Goal: Task Accomplishment & Management: Manage account settings

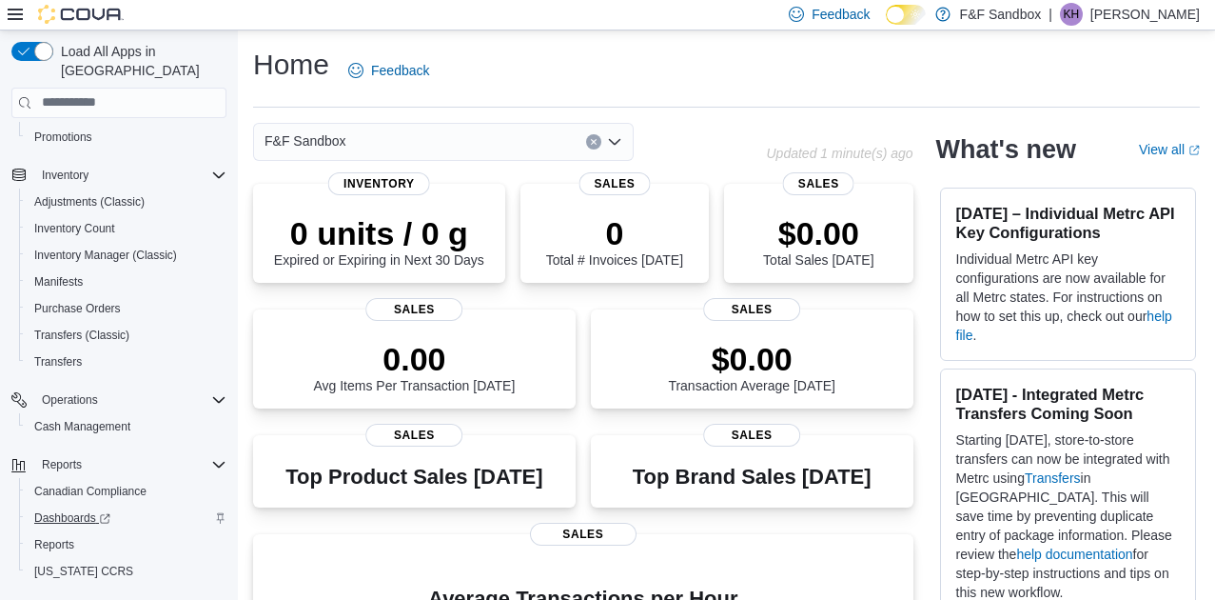
scroll to position [273, 0]
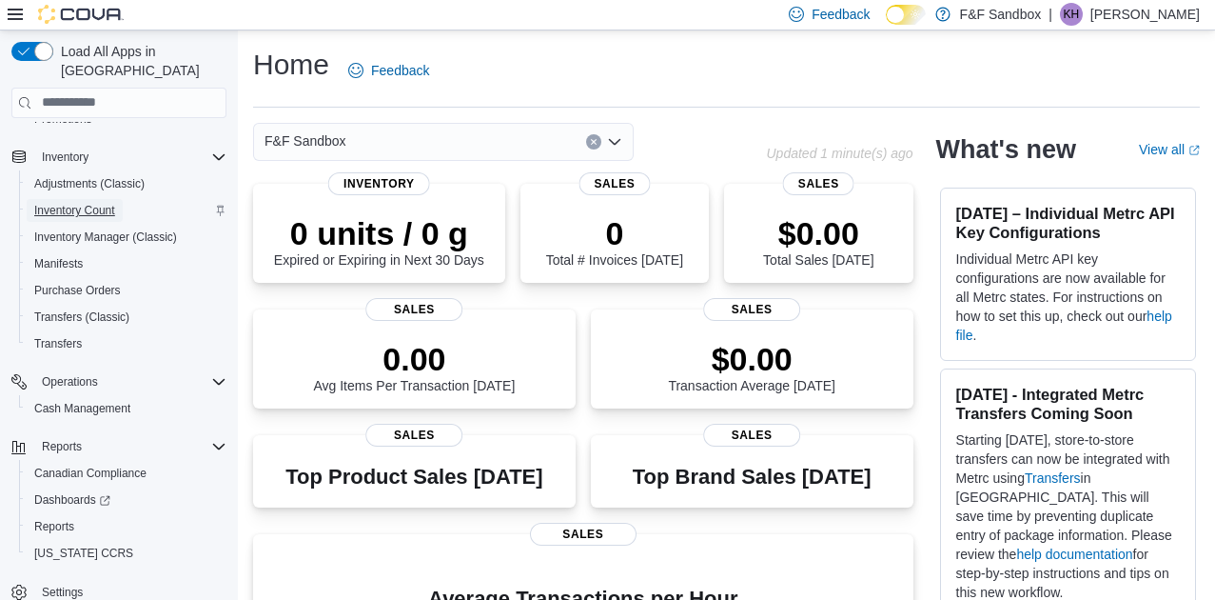
click at [60, 203] on span "Inventory Count" at bounding box center [74, 210] width 81 height 15
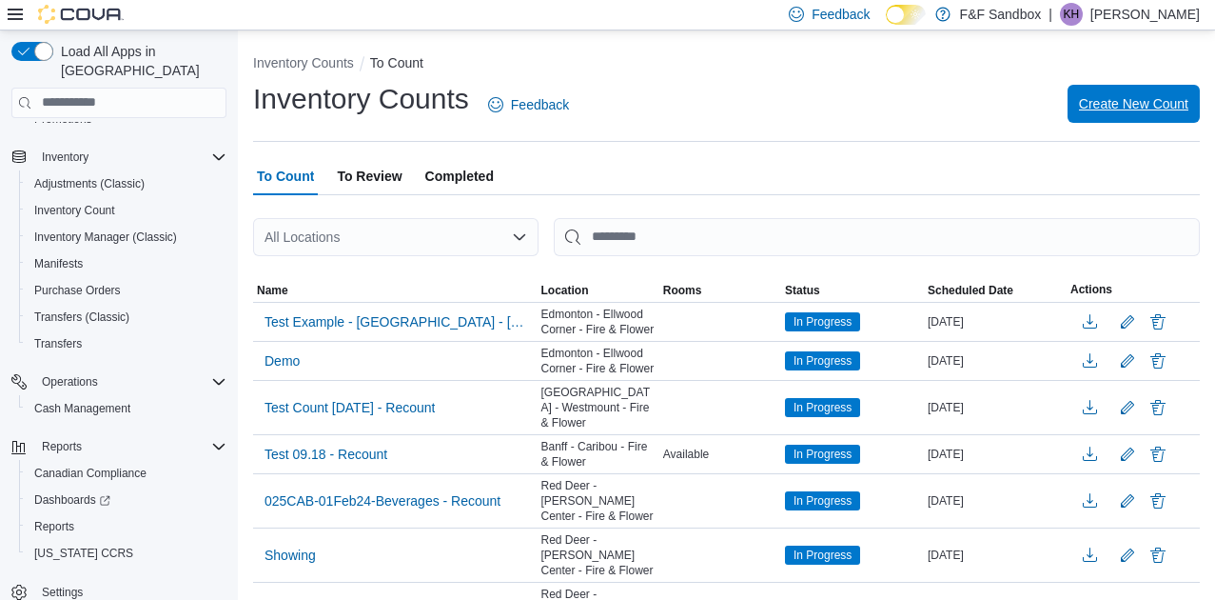
click at [1132, 106] on span "Create New Count" at bounding box center [1133, 103] width 109 height 19
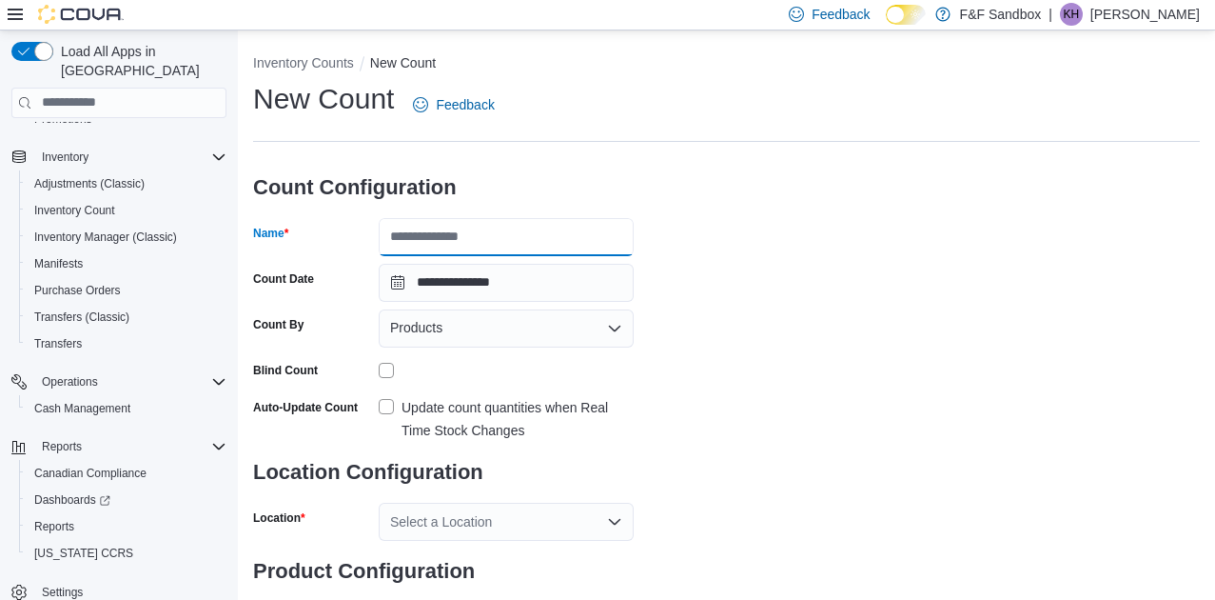
click at [484, 236] on input "Name" at bounding box center [506, 237] width 255 height 38
type input "**********"
drag, startPoint x: 986, startPoint y: 380, endPoint x: 739, endPoint y: 360, distance: 247.3
click at [972, 377] on div "**********" at bounding box center [726, 355] width 947 height 551
click at [462, 331] on div "Products" at bounding box center [506, 328] width 255 height 38
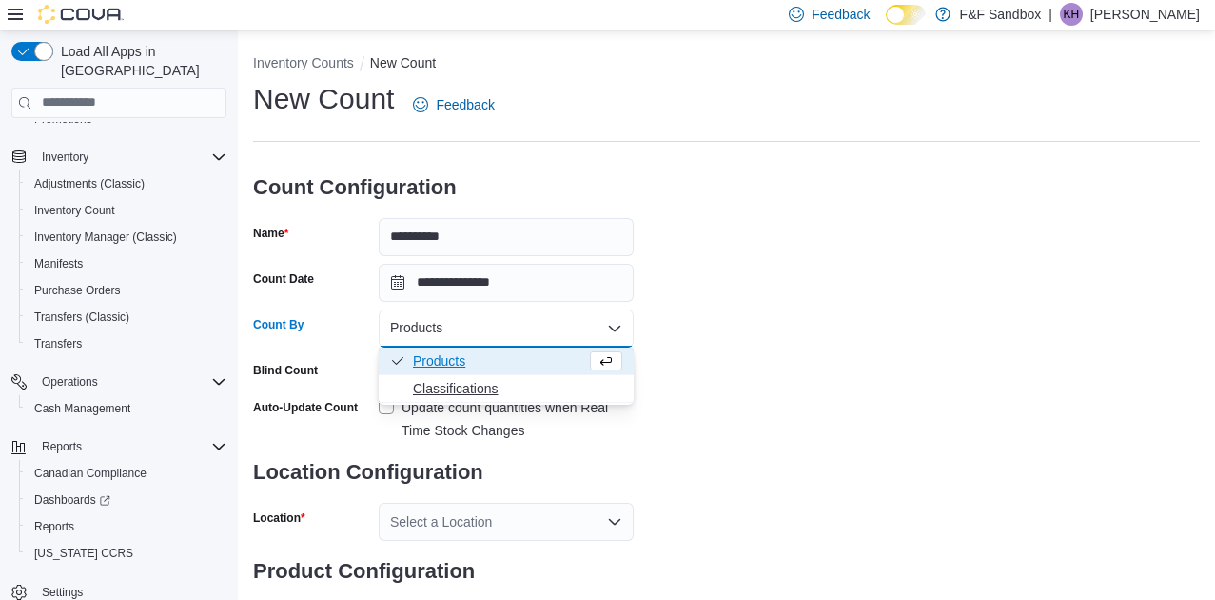
click at [460, 388] on span "Classifications" at bounding box center [517, 388] width 209 height 19
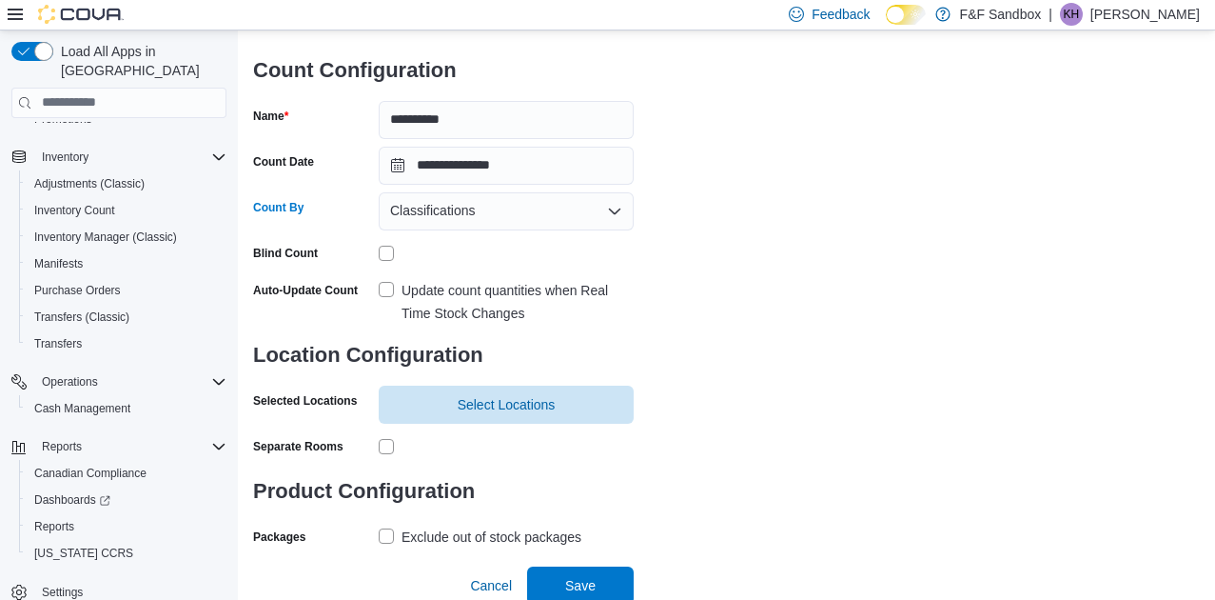
scroll to position [122, 0]
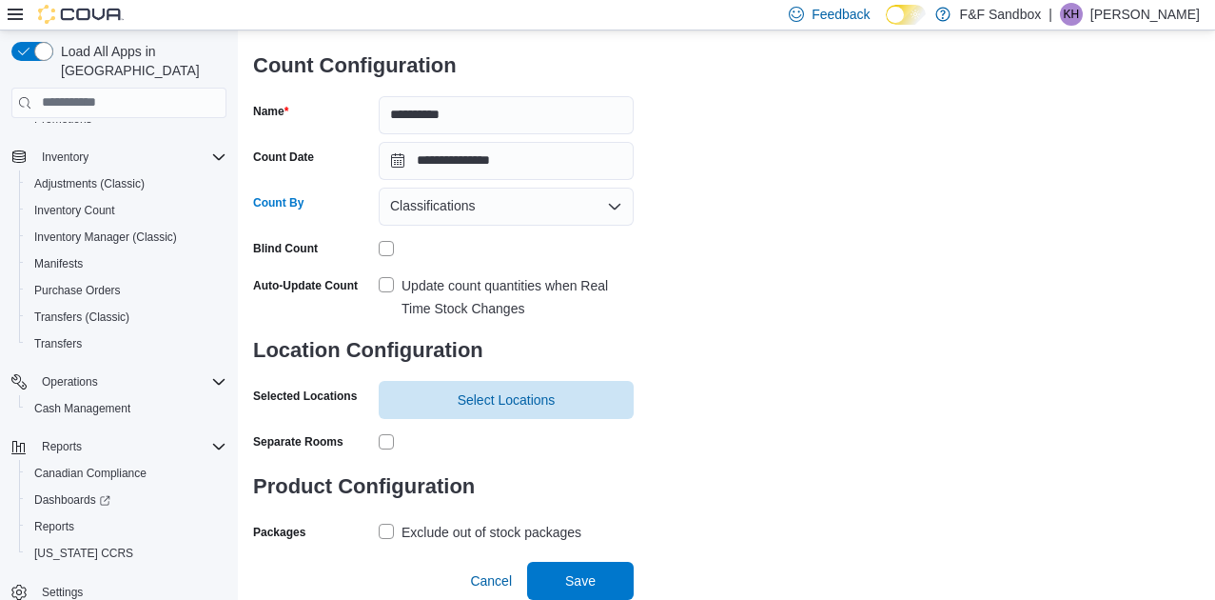
click at [388, 286] on label "Update count quantities when Real Time Stock Changes" at bounding box center [506, 297] width 255 height 46
click at [510, 402] on span "Select Locations" at bounding box center [507, 398] width 98 height 19
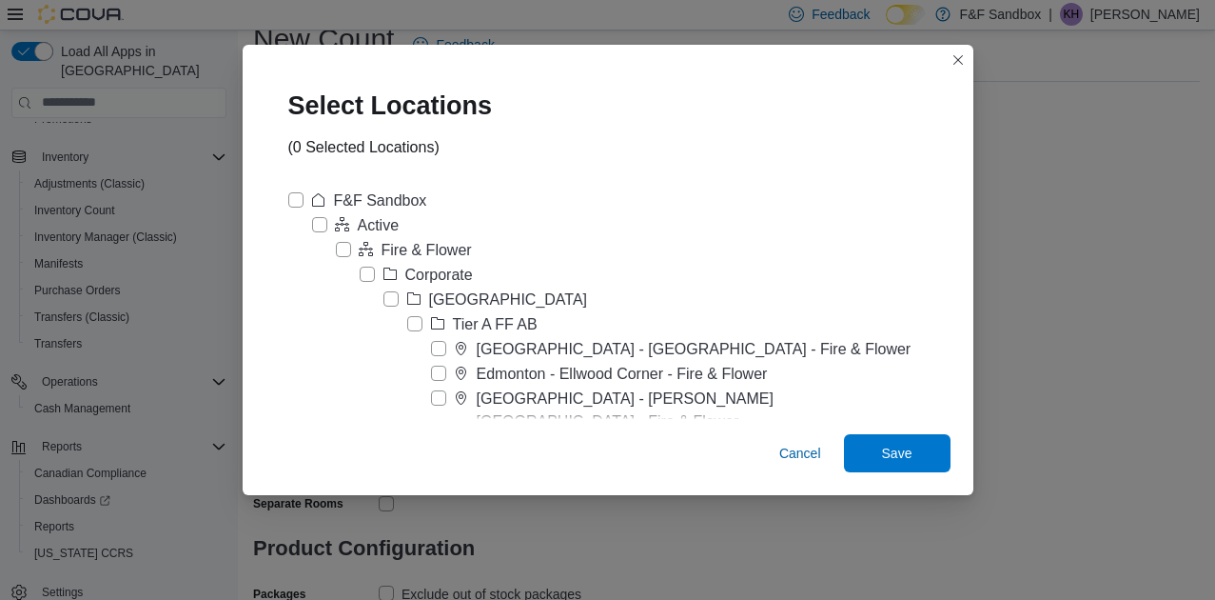
scroll to position [27, 0]
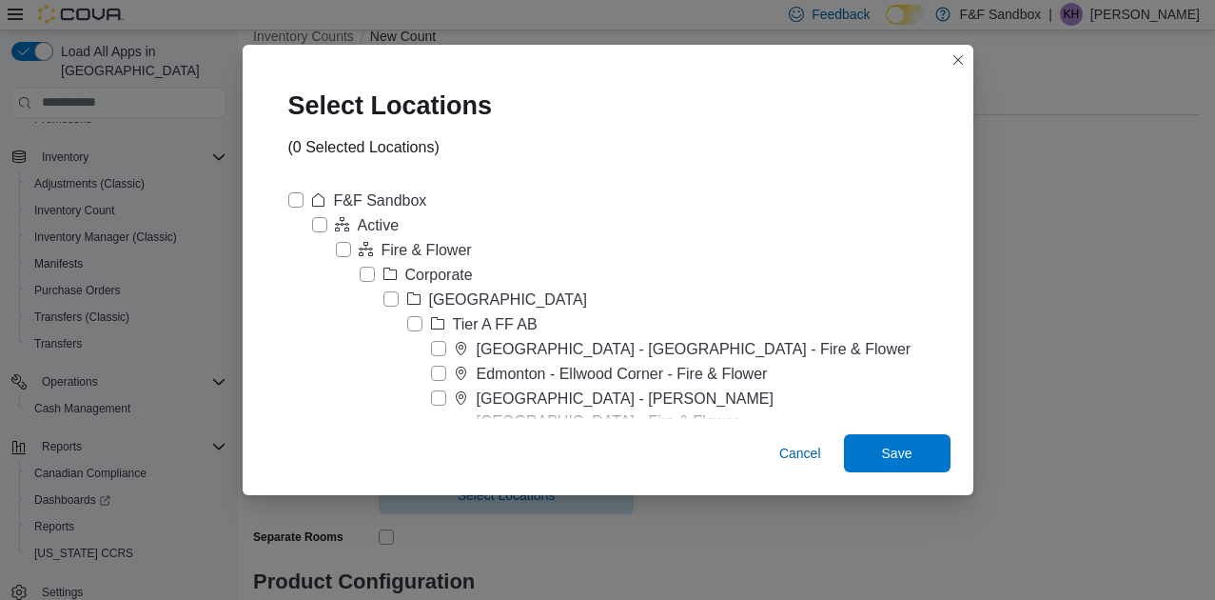
click at [481, 374] on label "Edmonton - Ellwood Corner - Fire & Flower" at bounding box center [599, 374] width 337 height 23
click at [882, 449] on span "Save" at bounding box center [897, 452] width 30 height 19
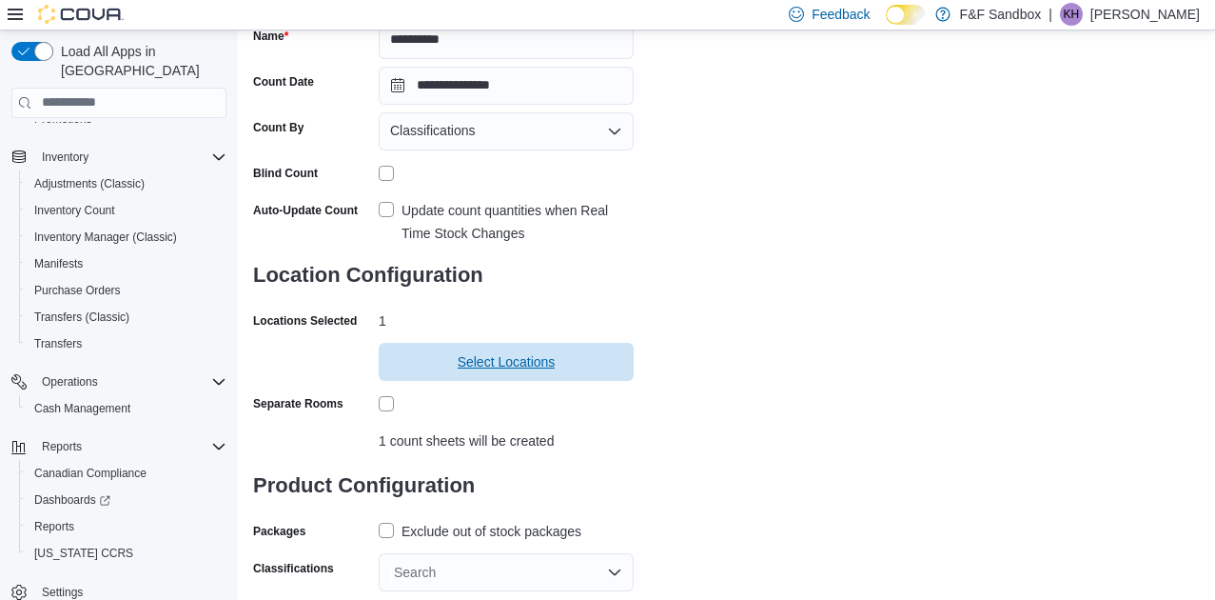
scroll to position [242, 0]
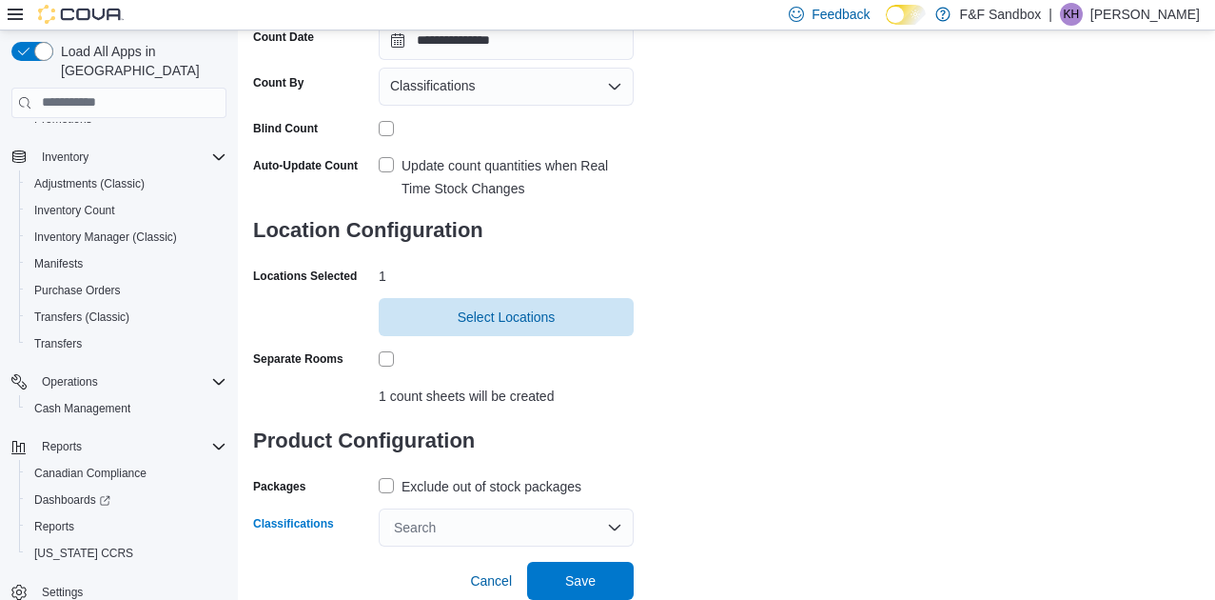
click at [495, 522] on div "Search" at bounding box center [506, 527] width 255 height 38
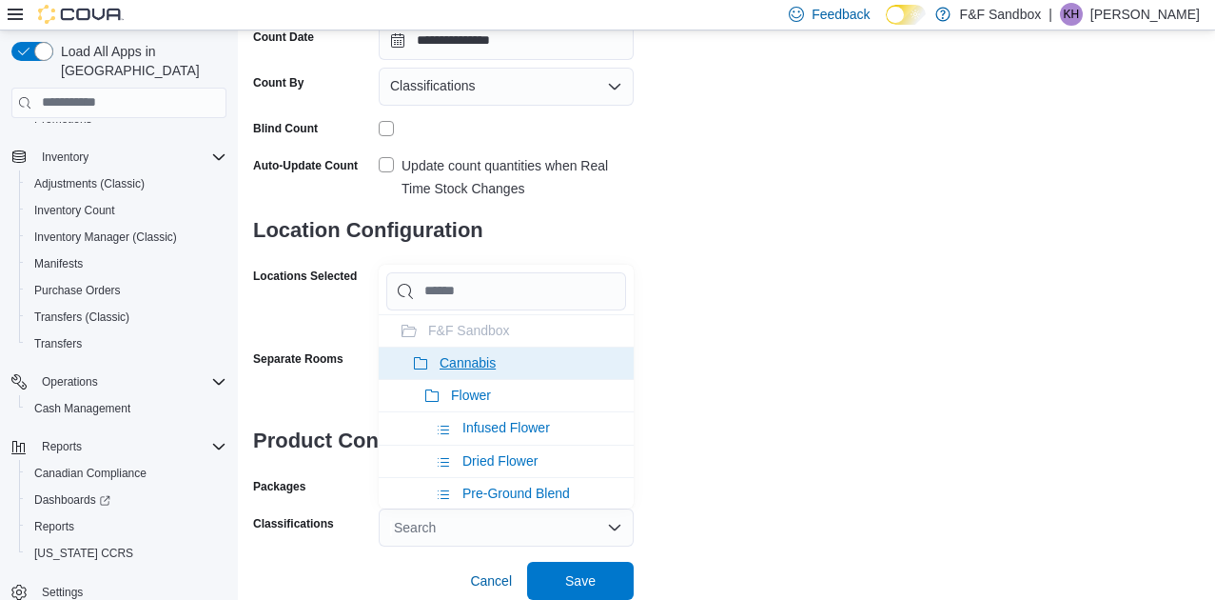
click at [466, 360] on span "Cannabis" at bounding box center [468, 362] width 56 height 15
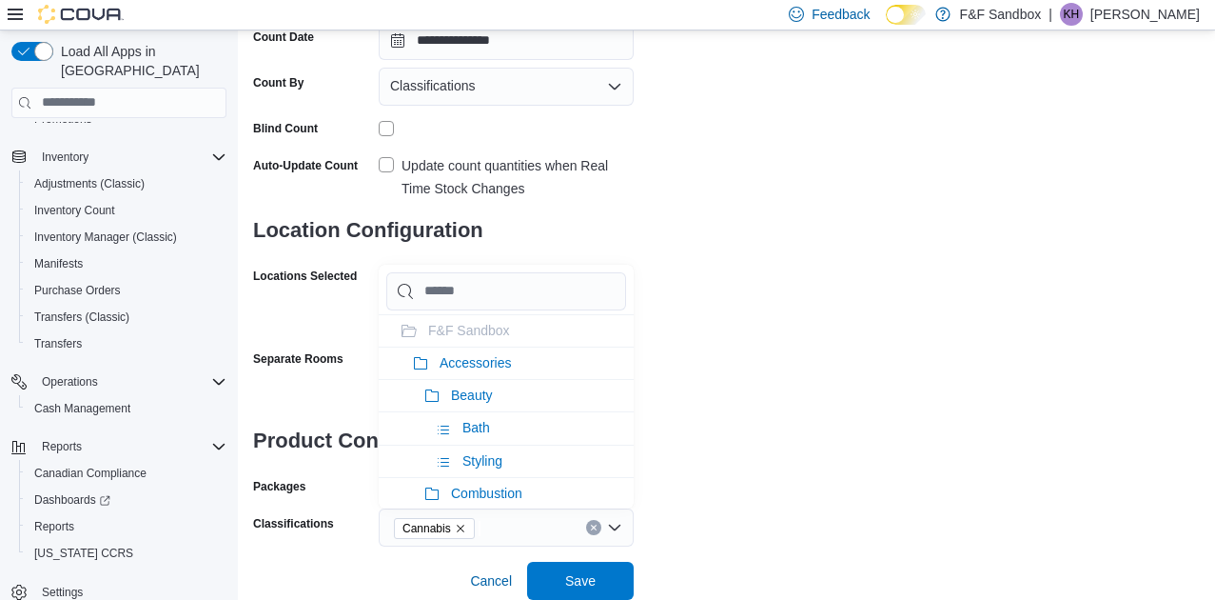
click at [462, 525] on icon "Remove Cannabis from selection in this group" at bounding box center [460, 527] width 11 height 11
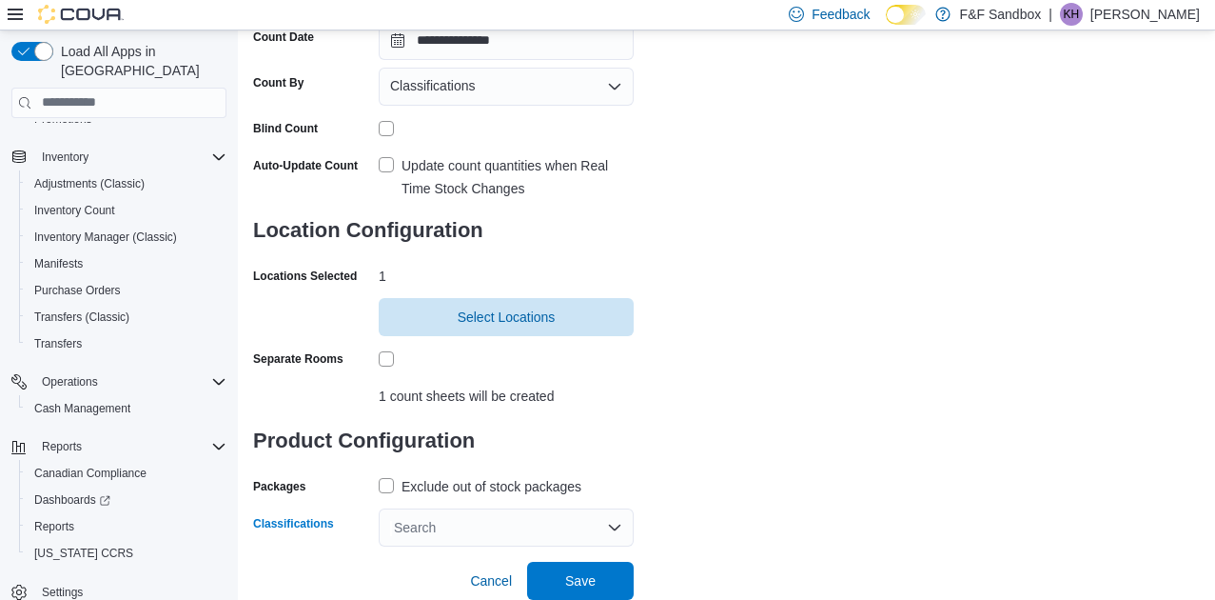
click at [454, 532] on div "Search" at bounding box center [506, 527] width 255 height 38
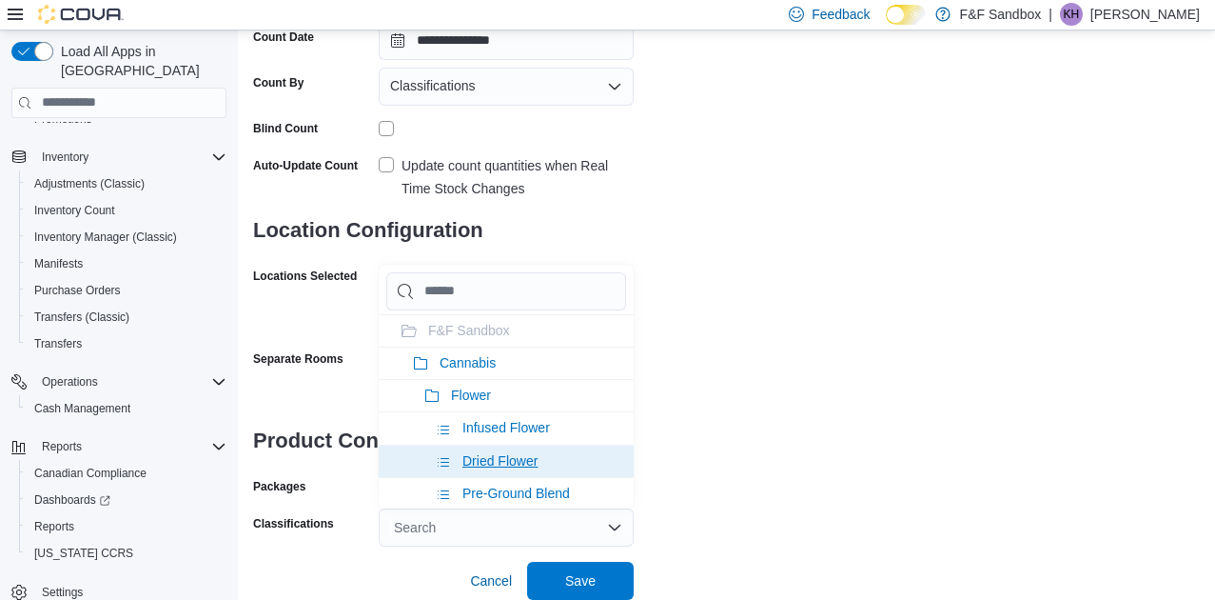
click at [507, 458] on span "Dried Flower" at bounding box center [500, 460] width 75 height 15
drag, startPoint x: 878, startPoint y: 445, endPoint x: 933, endPoint y: 520, distance: 91.9
click at [882, 447] on div "**********" at bounding box center [726, 192] width 947 height 708
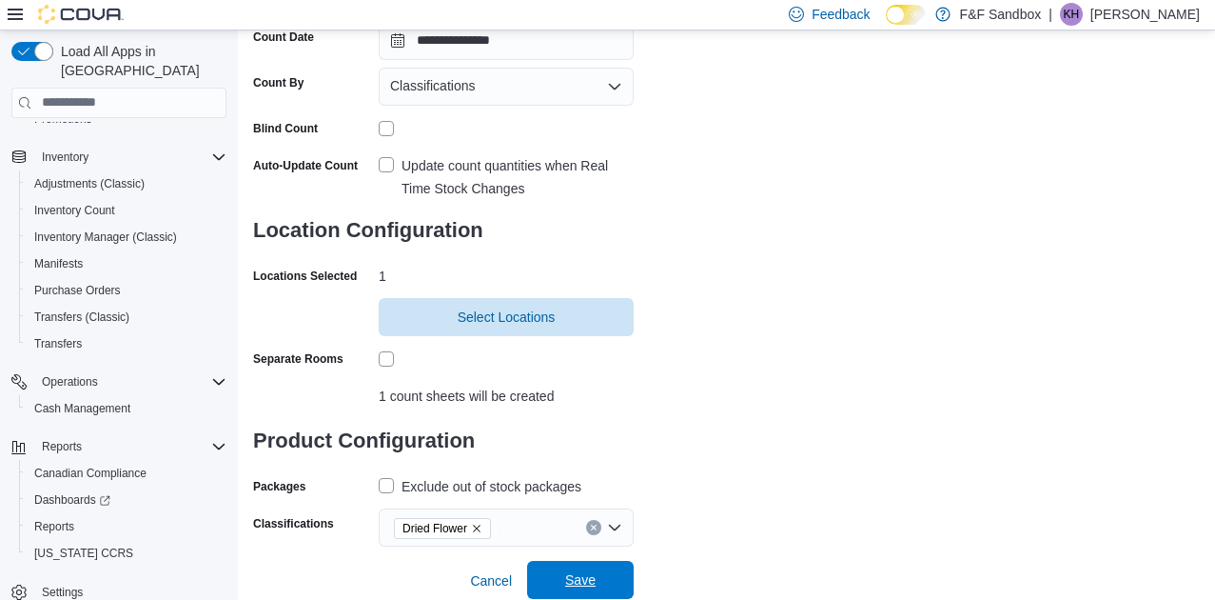
click at [574, 571] on span "Save" at bounding box center [580, 579] width 30 height 19
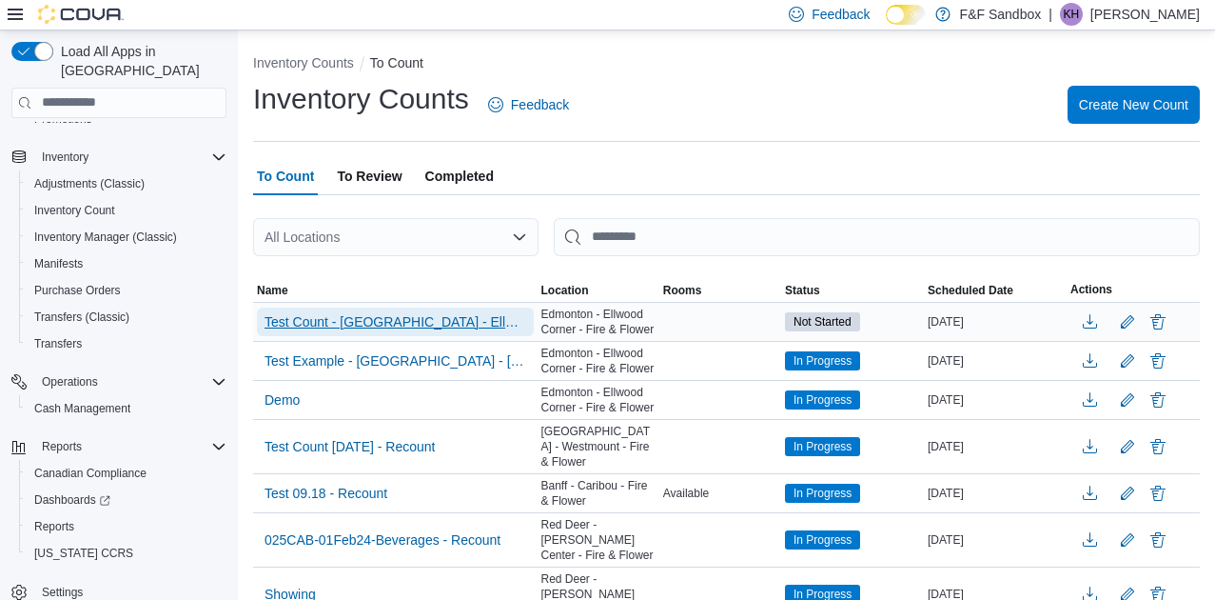
click at [396, 326] on span "Test Count - [GEOGRAPHIC_DATA] - Ellwood Corner - Fire & Flower" at bounding box center [396, 321] width 262 height 19
click at [328, 318] on span "Test Count - [GEOGRAPHIC_DATA] - Ellwood Corner - Fire & Flower" at bounding box center [396, 321] width 262 height 19
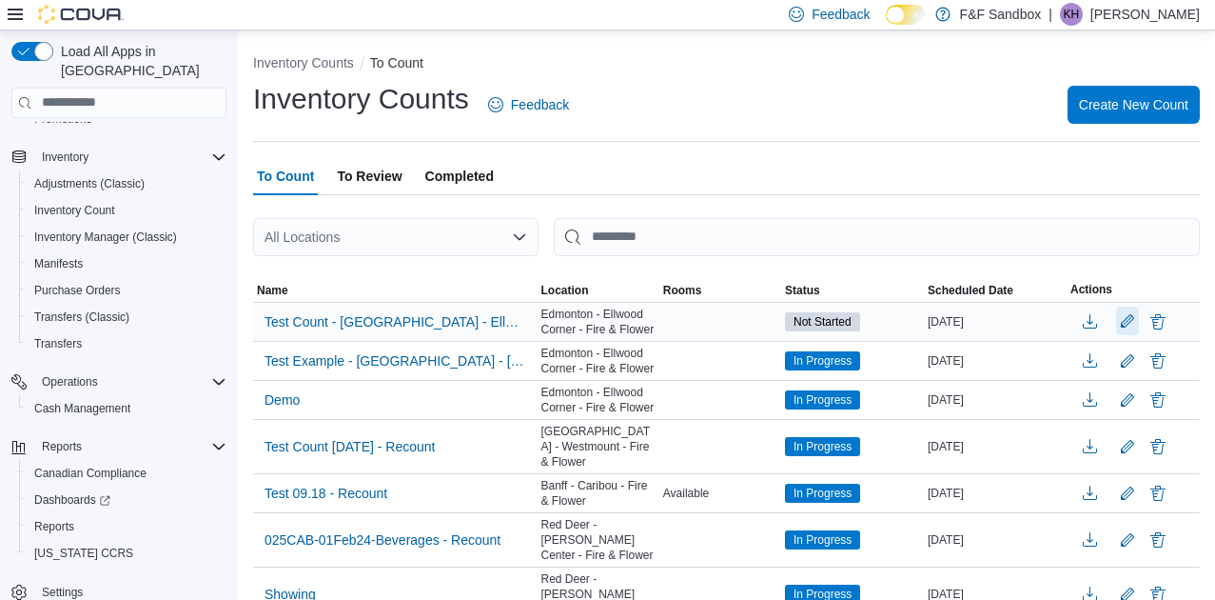
click at [1139, 323] on button "Edit count details" at bounding box center [1127, 320] width 23 height 29
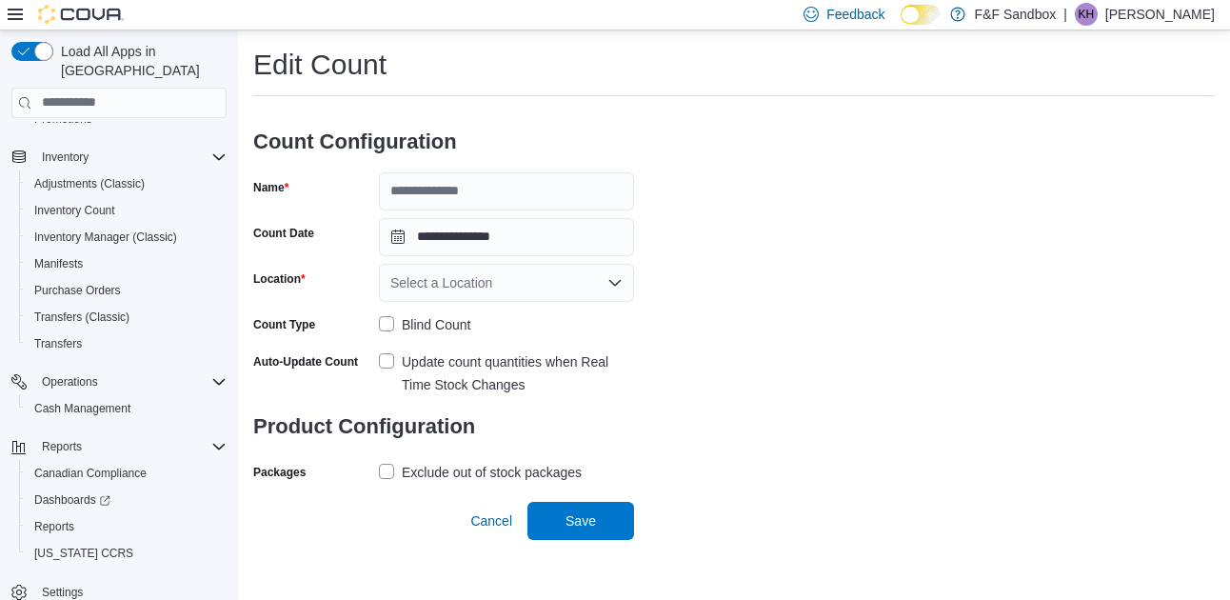
type input "**********"
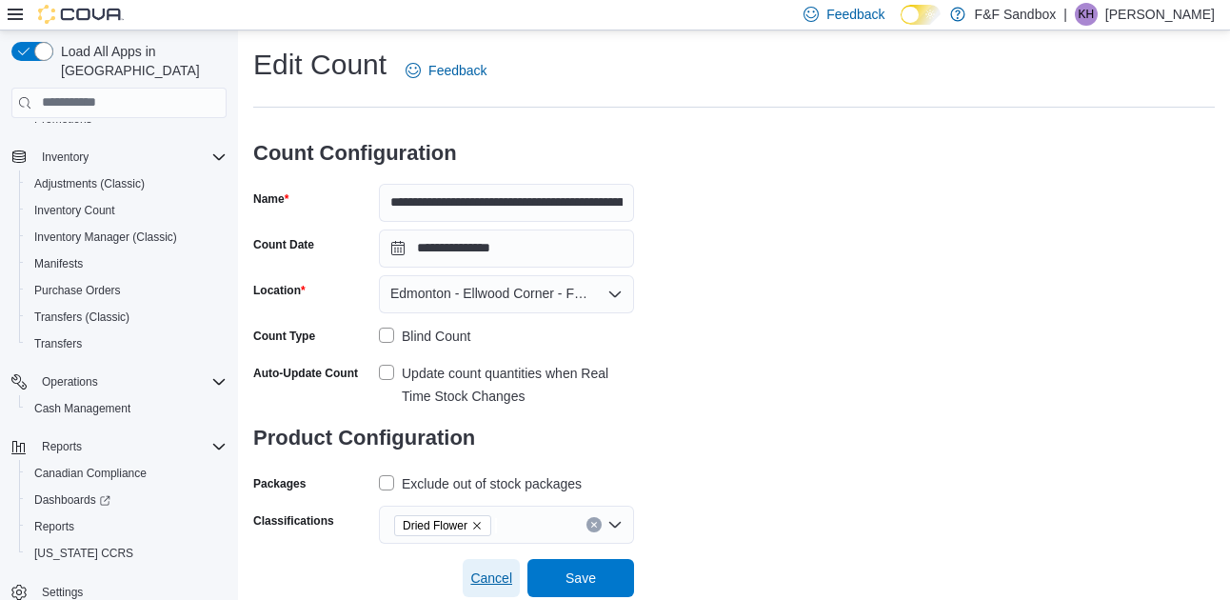
click at [495, 577] on span "Cancel" at bounding box center [491, 577] width 42 height 19
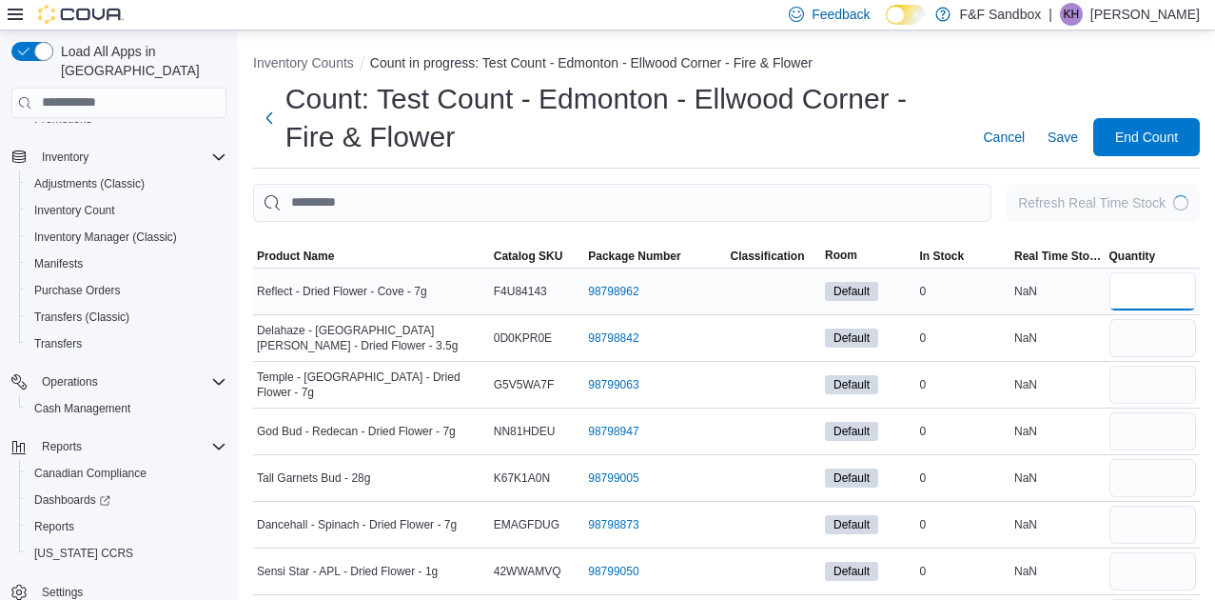
click at [1152, 284] on input "number" at bounding box center [1154, 291] width 88 height 38
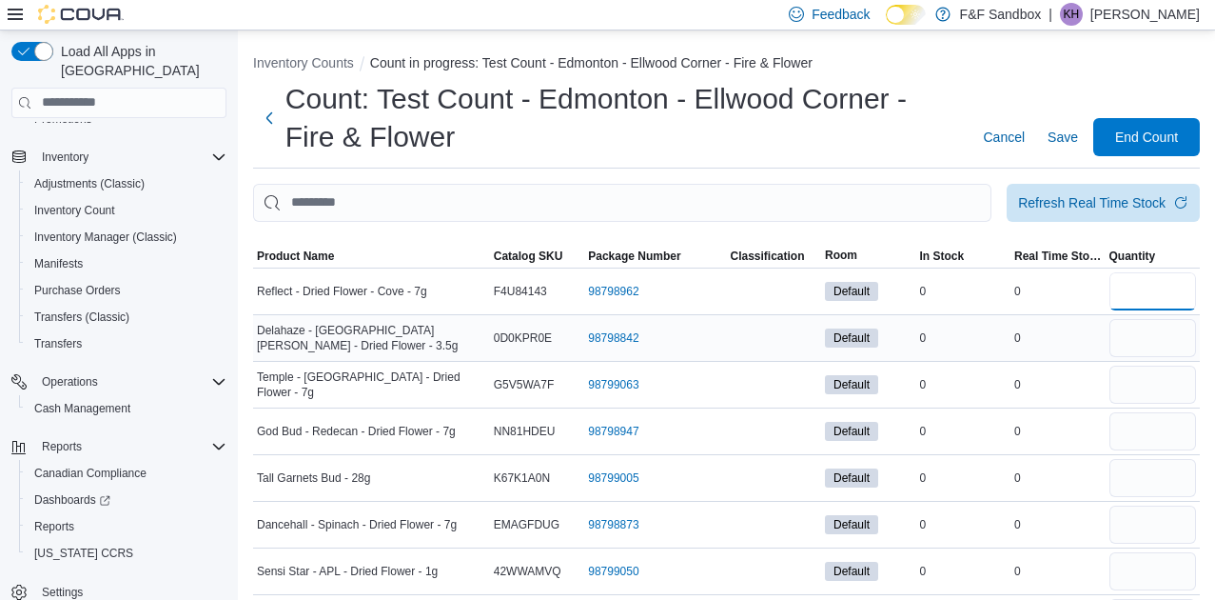
type input "**"
drag, startPoint x: 1148, startPoint y: 341, endPoint x: 1145, endPoint y: 321, distance: 20.2
click at [1148, 341] on input "number" at bounding box center [1154, 338] width 88 height 38
type input "**"
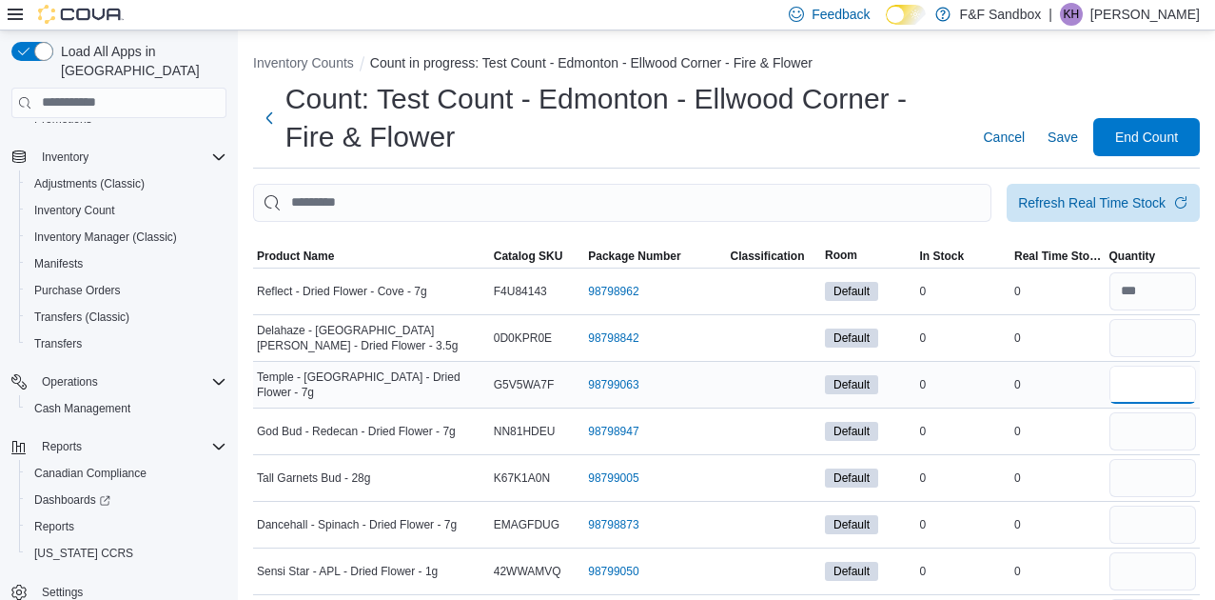
drag, startPoint x: 1152, startPoint y: 403, endPoint x: 1153, endPoint y: 386, distance: 16.2
click at [1152, 403] on input "number" at bounding box center [1154, 384] width 88 height 38
click at [1152, 387] on input "number" at bounding box center [1154, 384] width 88 height 38
type input "*"
click at [1162, 436] on input "number" at bounding box center [1154, 431] width 88 height 38
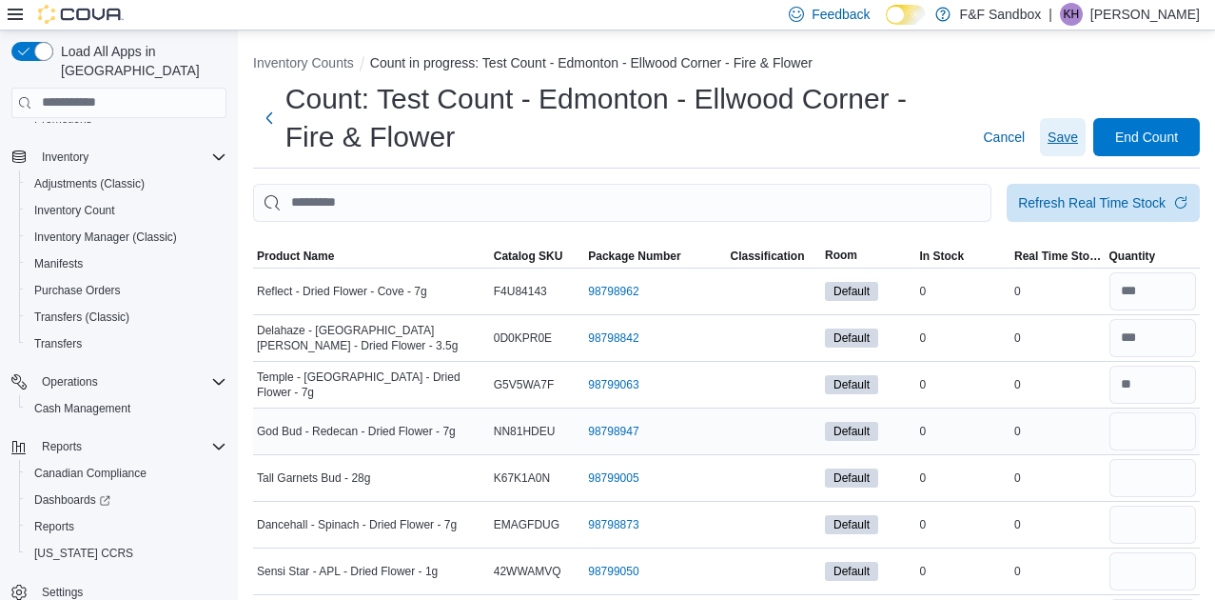
drag, startPoint x: 1068, startPoint y: 134, endPoint x: 337, endPoint y: 417, distance: 783.6
click at [1068, 134] on span "Save" at bounding box center [1063, 137] width 30 height 19
click at [334, 55] on button "Inventory Counts" at bounding box center [303, 62] width 101 height 15
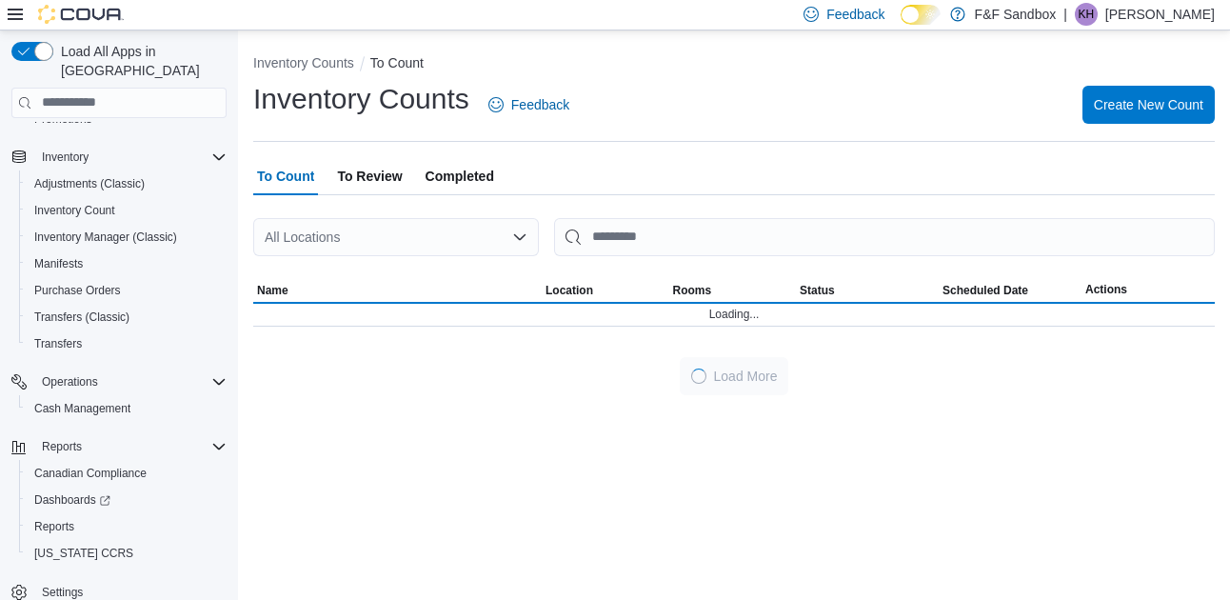
click at [360, 179] on span "To Review" at bounding box center [369, 176] width 65 height 38
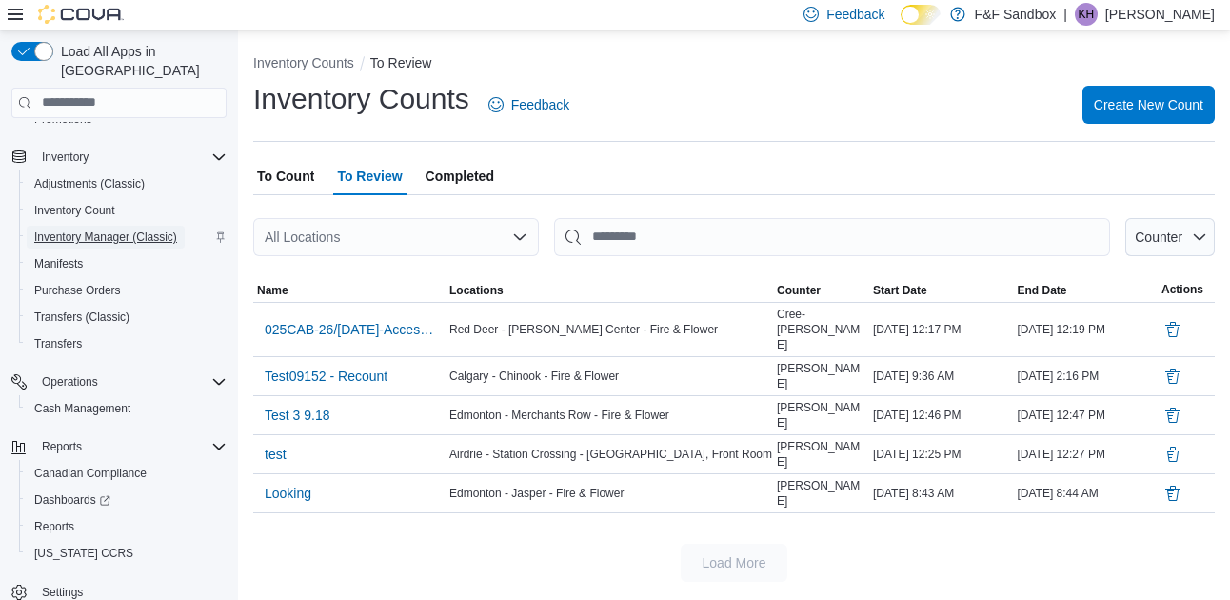
click at [73, 229] on span "Inventory Manager (Classic)" at bounding box center [105, 236] width 143 height 15
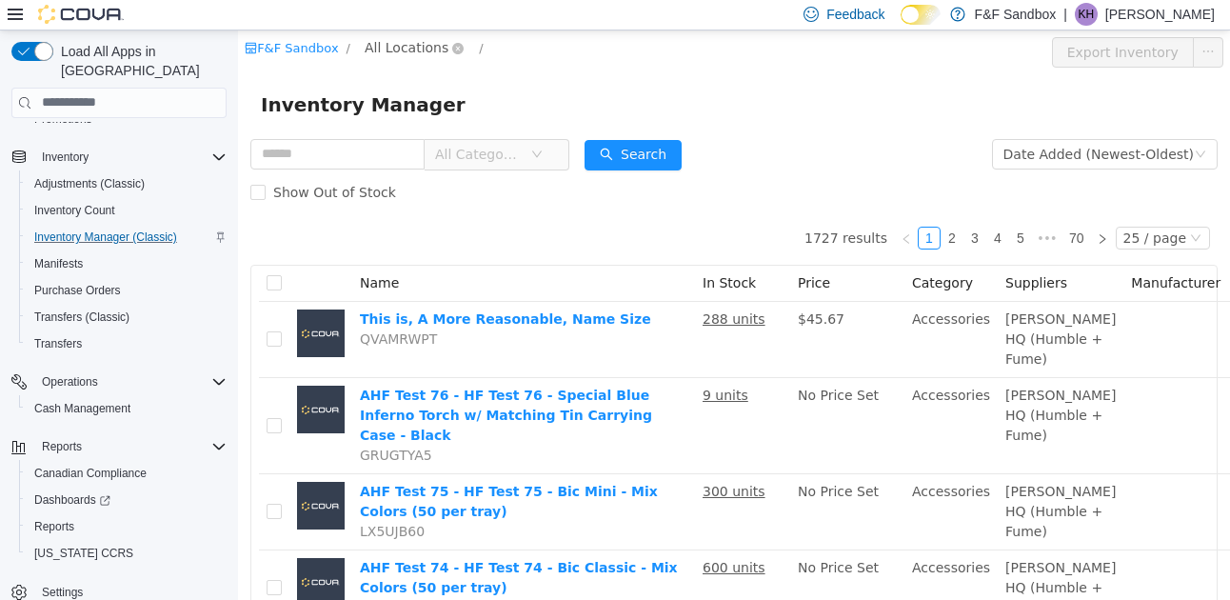
click at [425, 47] on span "All Locations" at bounding box center [406, 46] width 84 height 21
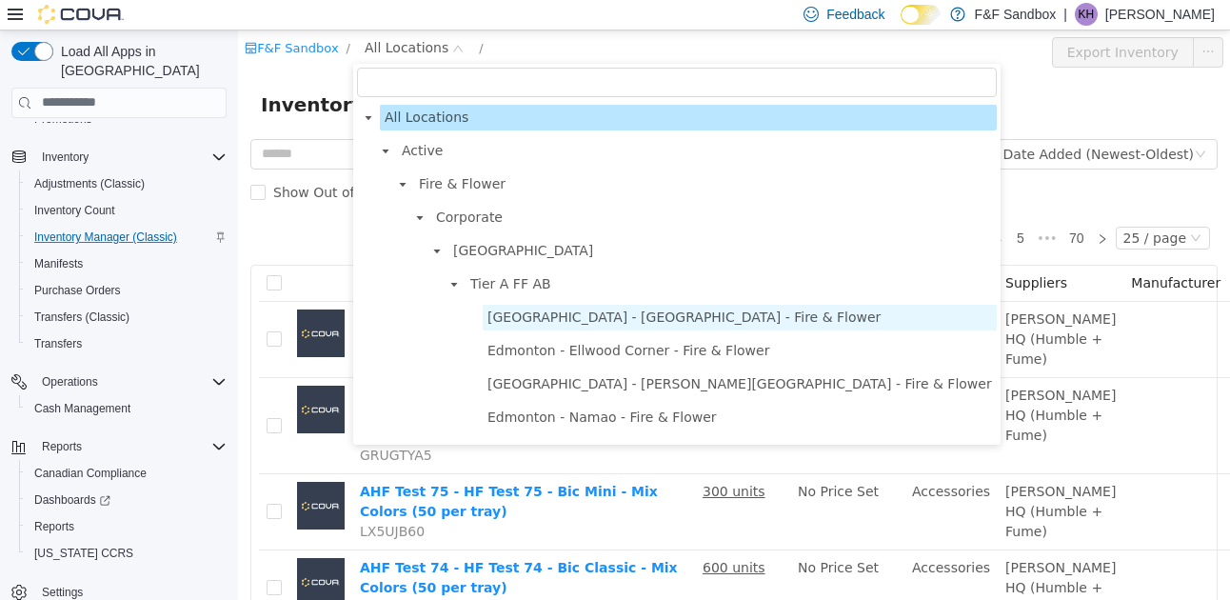
click at [537, 320] on span "[GEOGRAPHIC_DATA] - [GEOGRAPHIC_DATA] - Fire & Flower" at bounding box center [683, 315] width 393 height 15
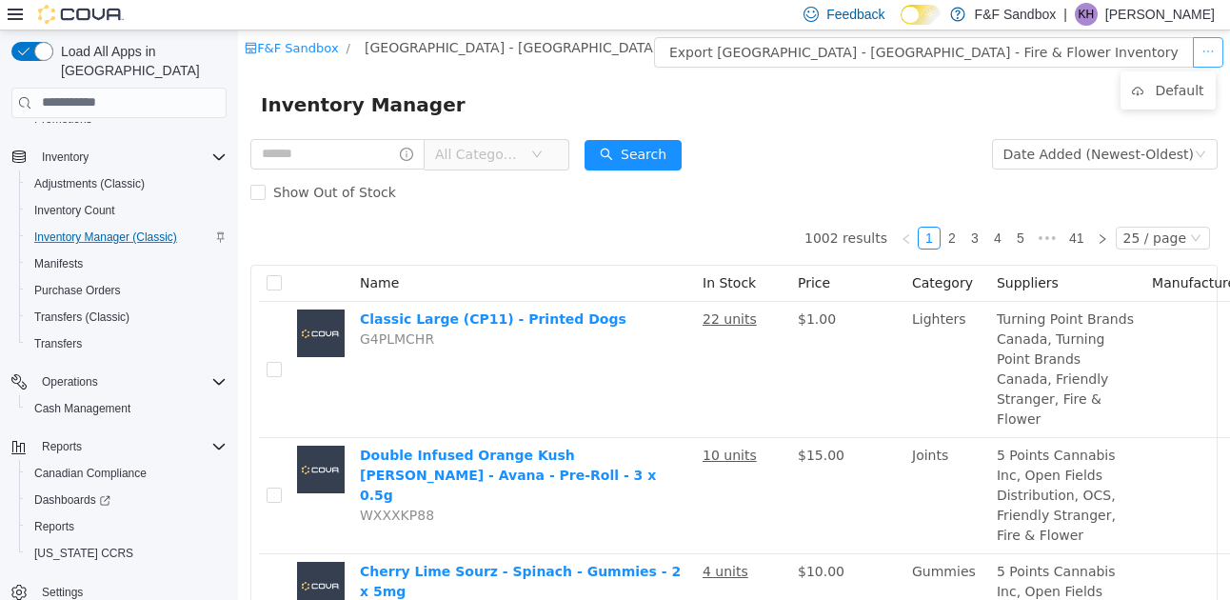
click at [1194, 53] on button "button" at bounding box center [1207, 51] width 30 height 30
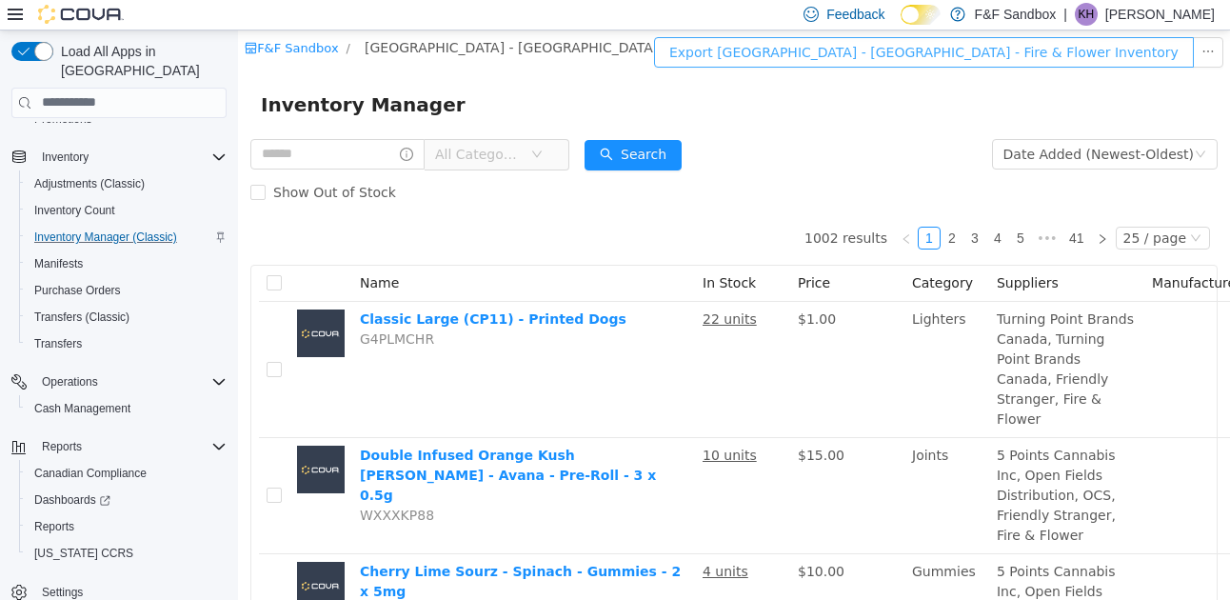
click at [1116, 50] on button "Export [GEOGRAPHIC_DATA] - [GEOGRAPHIC_DATA] - Fire & Flower Inventory" at bounding box center [924, 51] width 540 height 30
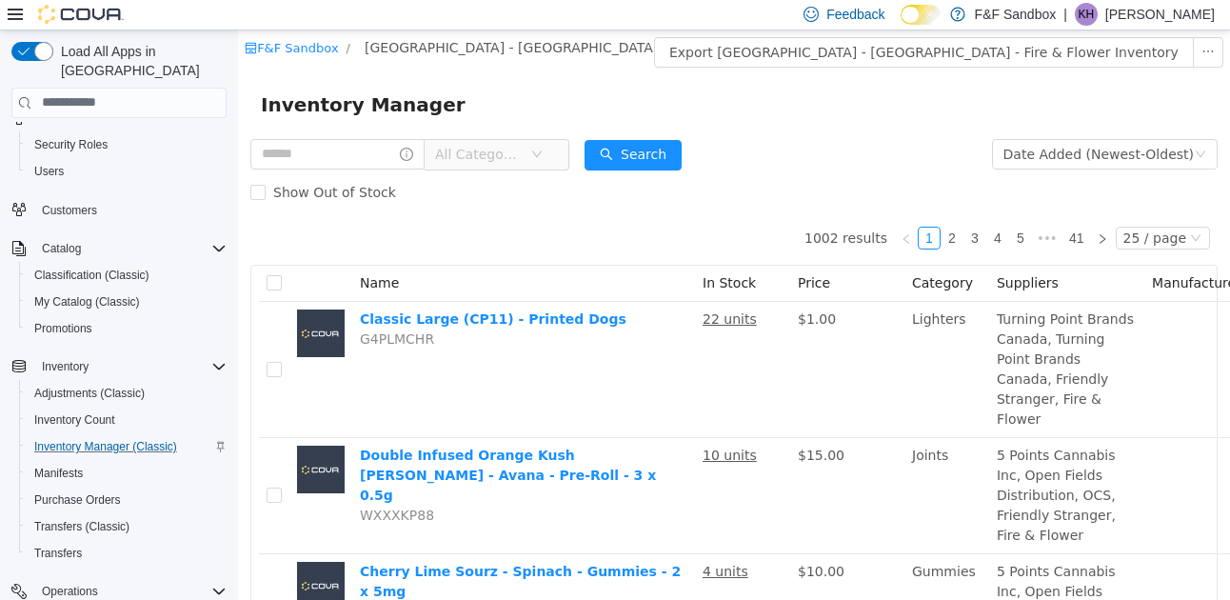
scroll to position [95, 0]
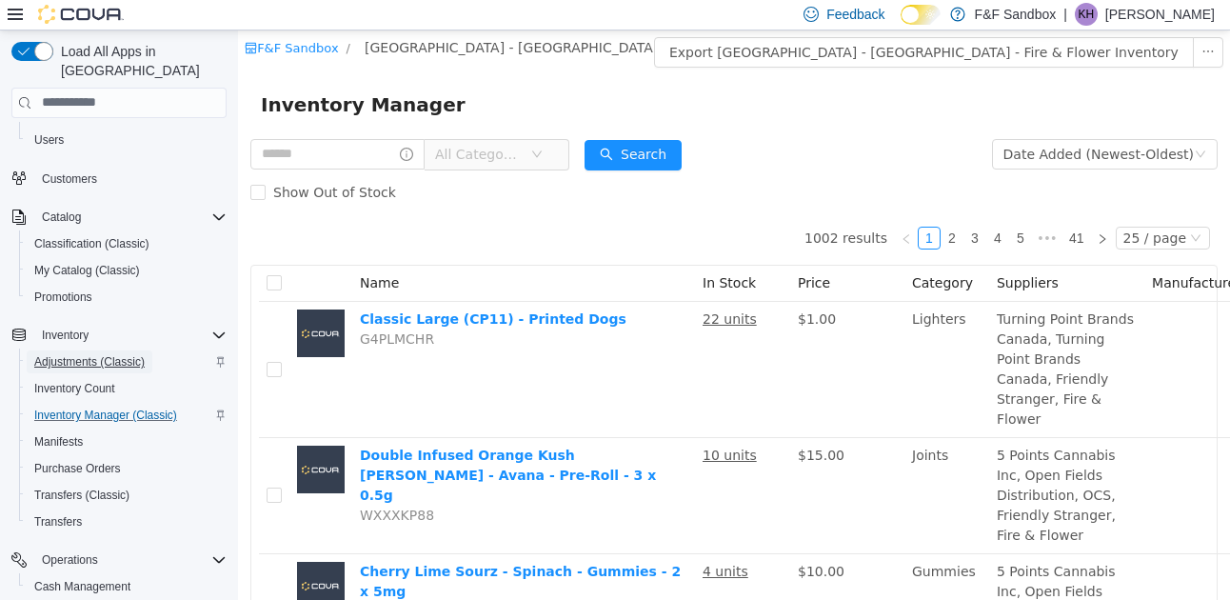
click at [70, 354] on span "Adjustments (Classic)" at bounding box center [89, 361] width 110 height 15
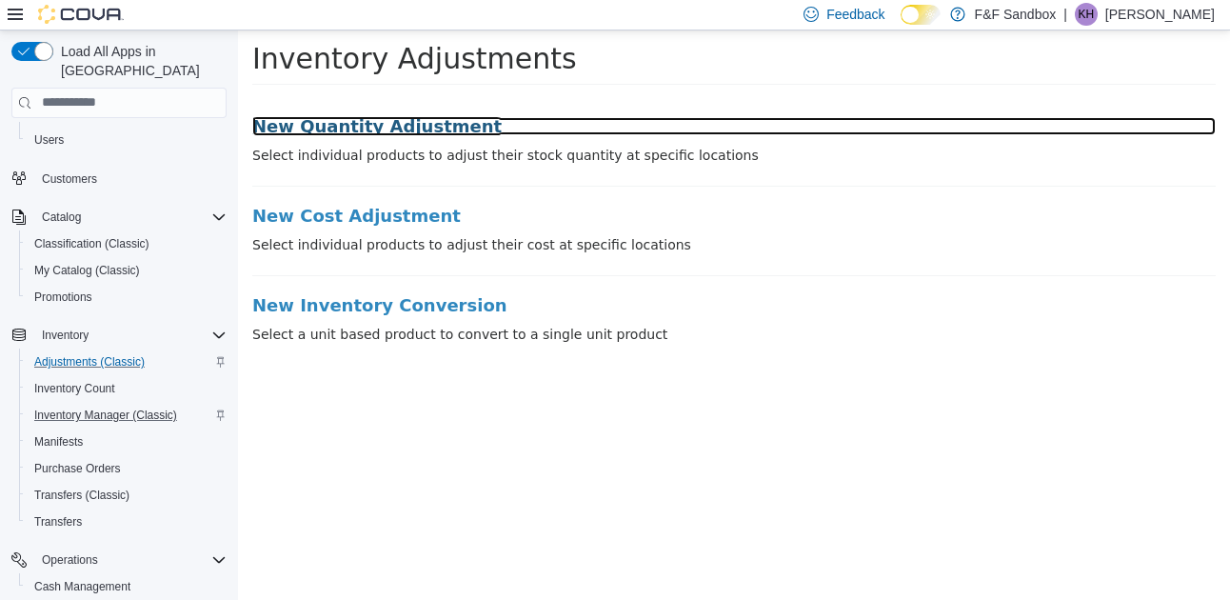
click at [395, 116] on h3 "New Quantity Adjustment" at bounding box center [733, 125] width 963 height 19
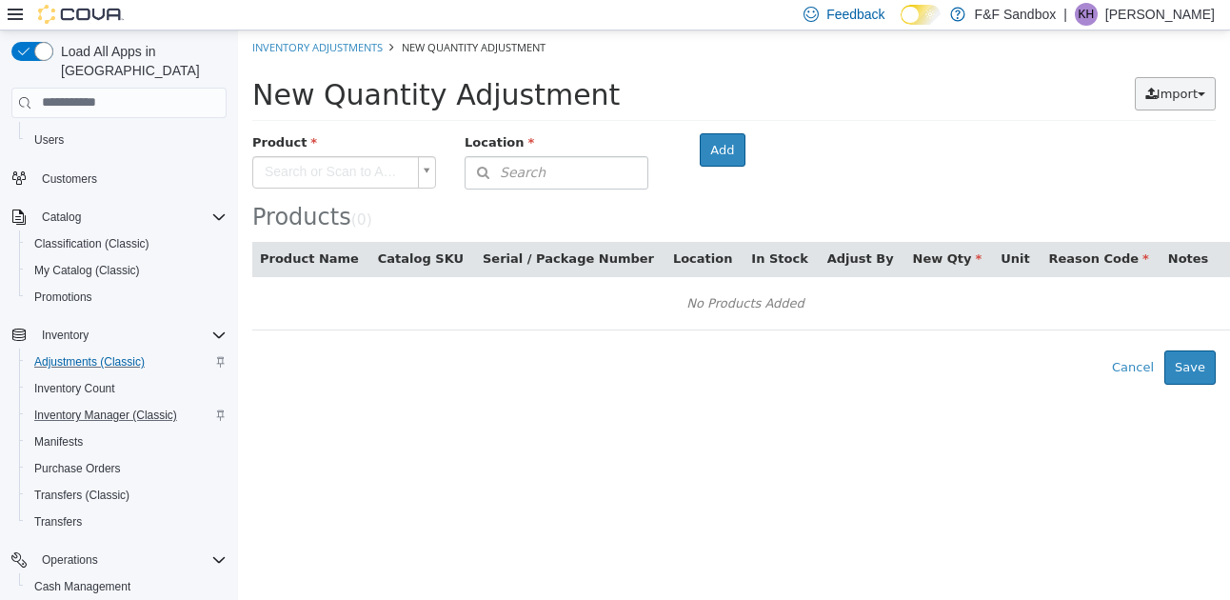
click at [1173, 90] on span "Import" at bounding box center [1176, 93] width 41 height 14
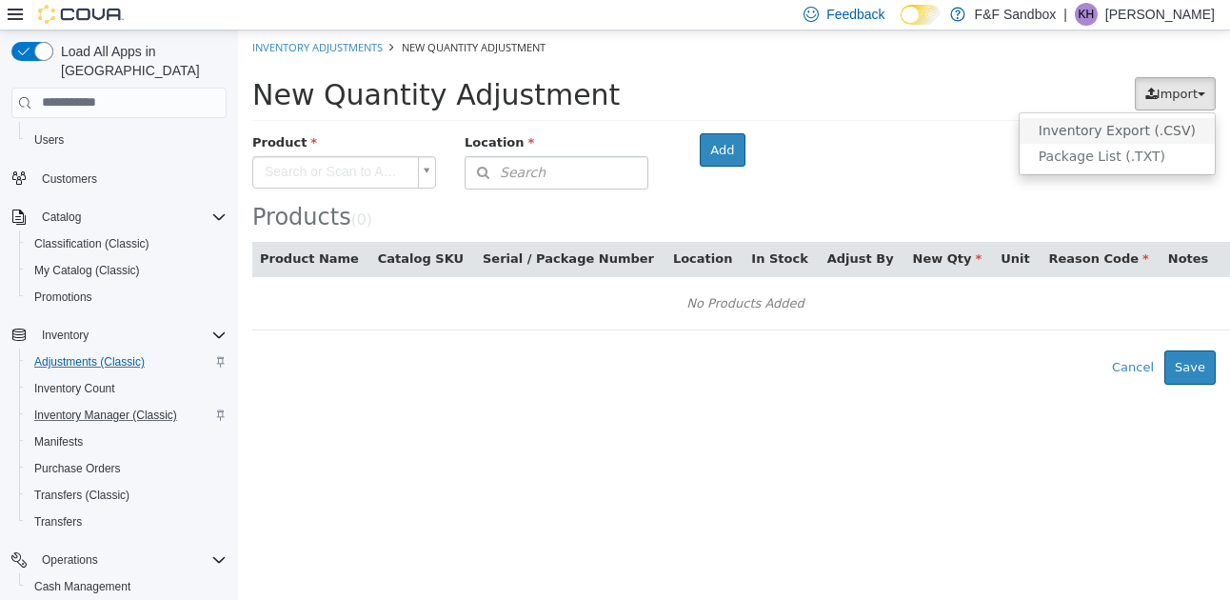
click at [1093, 131] on span "Inventory Export (.CSV)" at bounding box center [1116, 129] width 157 height 15
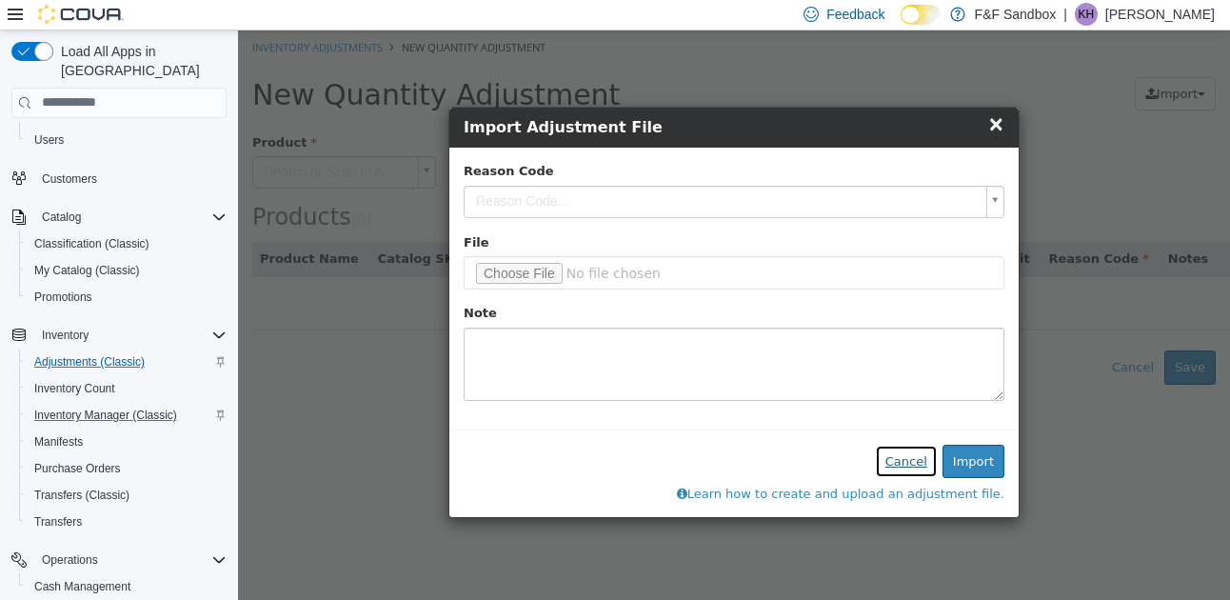
click at [915, 463] on button "Cancel" at bounding box center [906, 460] width 63 height 34
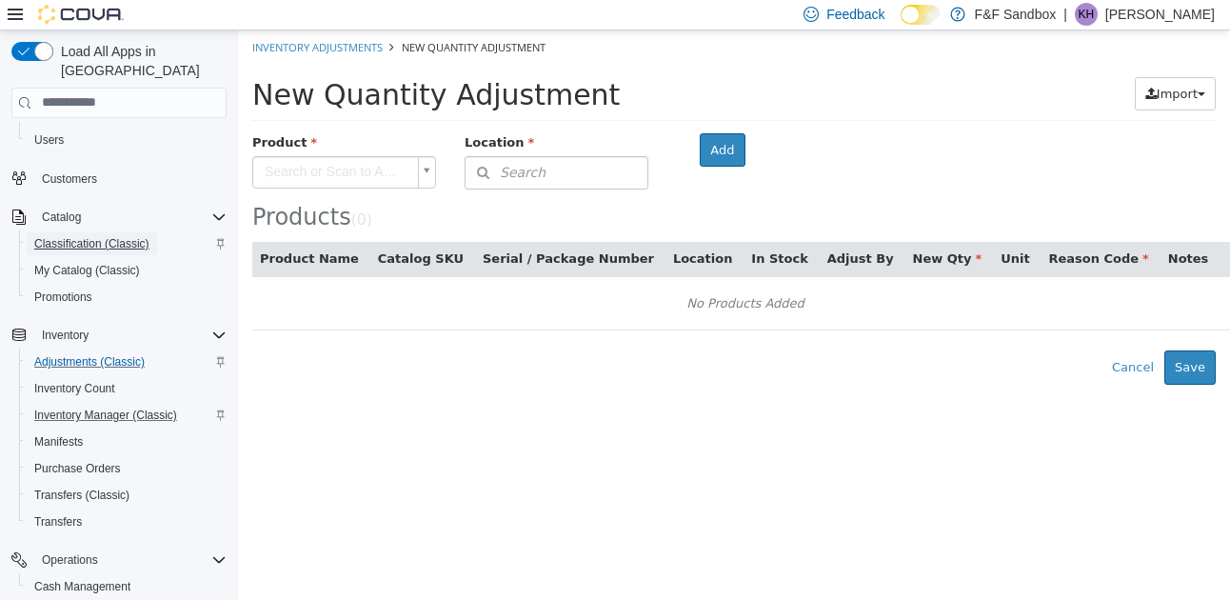
click at [89, 236] on span "Classification (Classic)" at bounding box center [91, 243] width 115 height 15
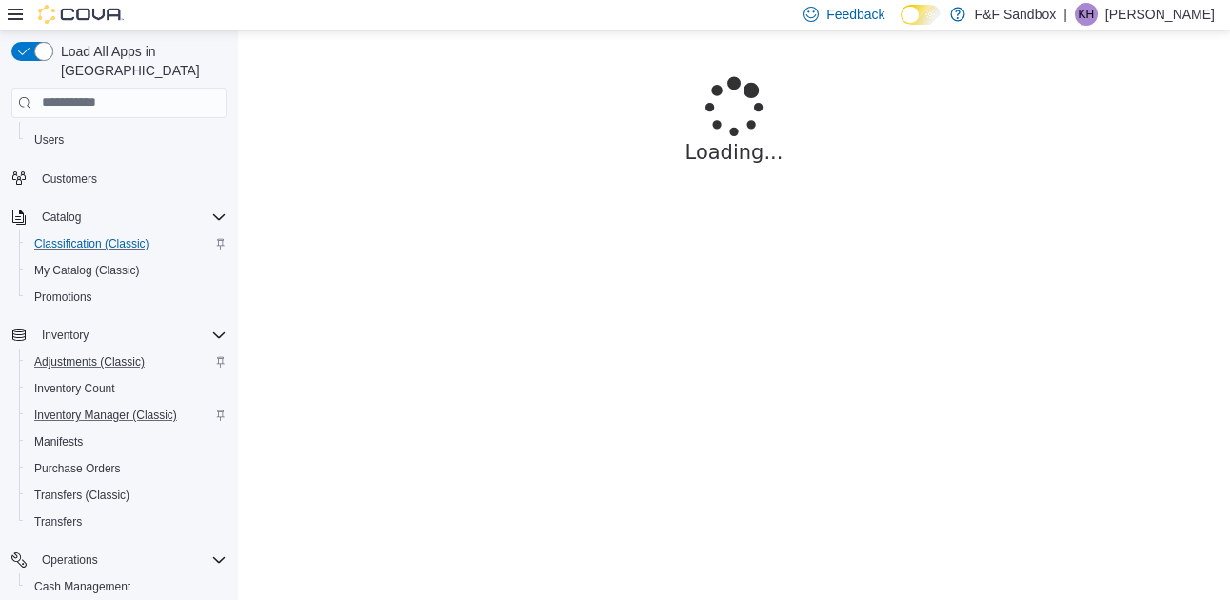
click at [1156, 9] on p "[PERSON_NAME]" at bounding box center [1159, 14] width 109 height 23
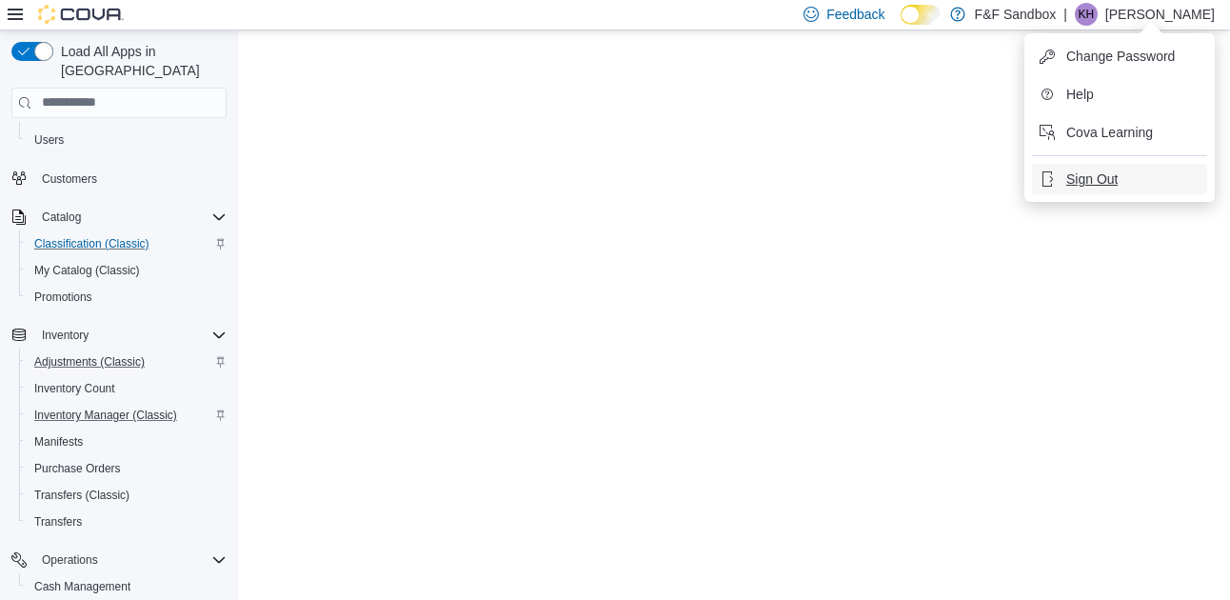
click at [1105, 180] on span "Sign Out" at bounding box center [1091, 178] width 51 height 19
